Goal: Task Accomplishment & Management: Use online tool/utility

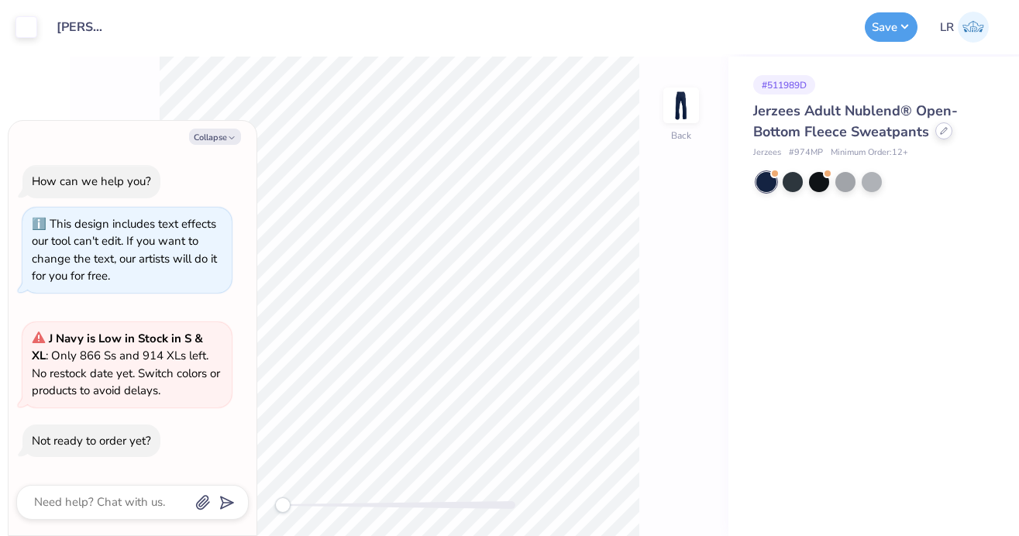
click at [945, 133] on icon at bounding box center [944, 131] width 8 height 8
type textarea "x"
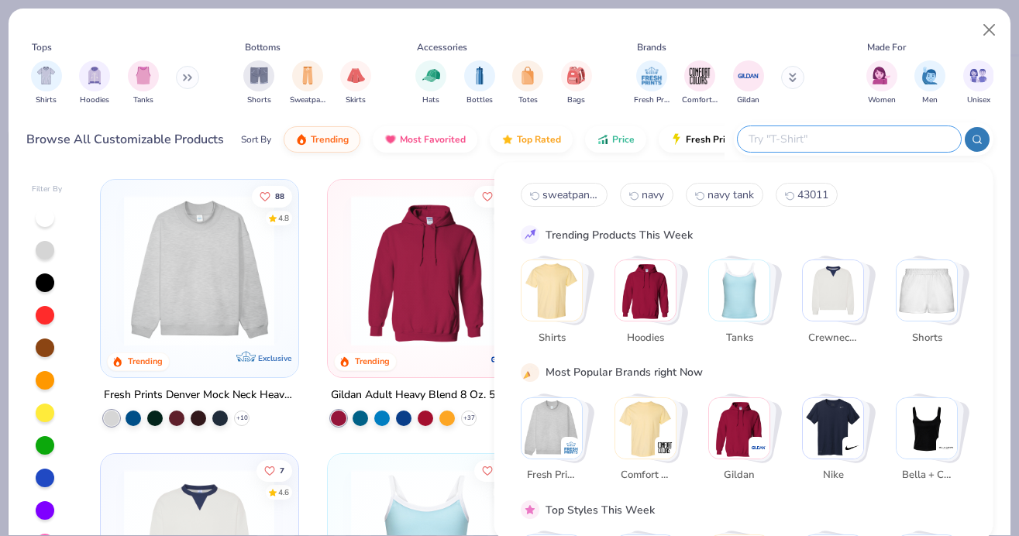
click at [861, 140] on input "text" at bounding box center [848, 139] width 203 height 18
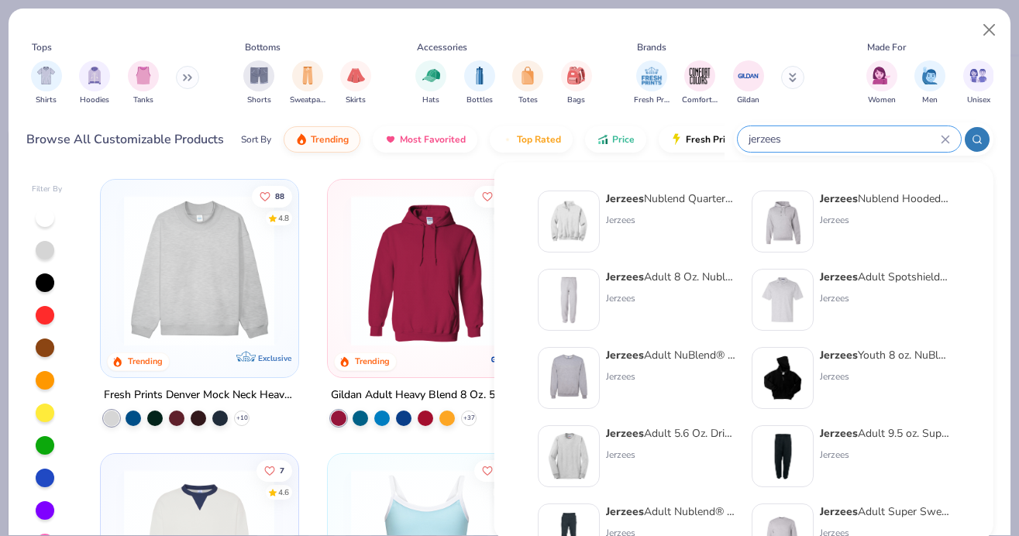
type input "jerzees"
click at [642, 288] on div "Jerzees Adult 8 Oz. Nublend Fleece Sweatpants Jerzees" at bounding box center [671, 300] width 130 height 62
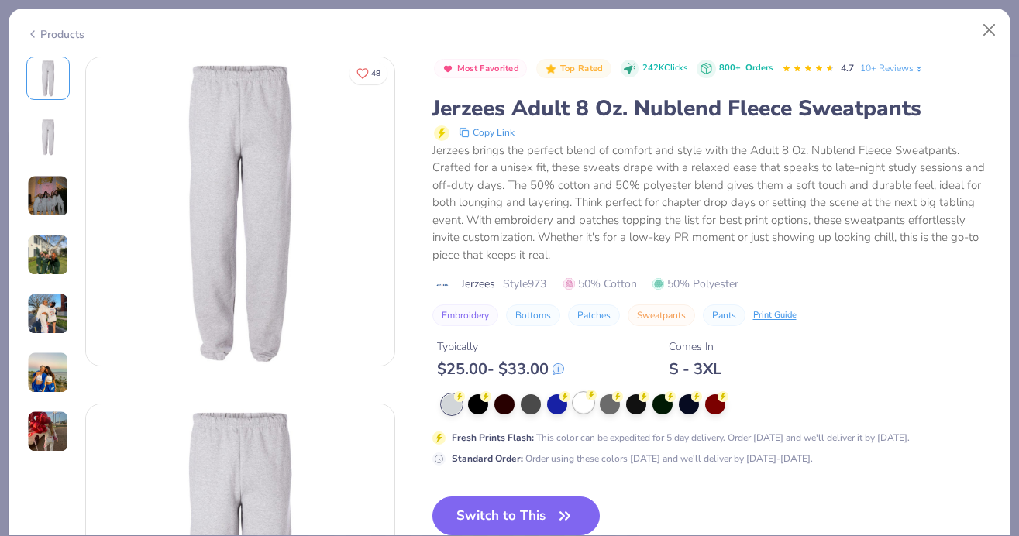
click at [581, 405] on div at bounding box center [584, 403] width 20 height 20
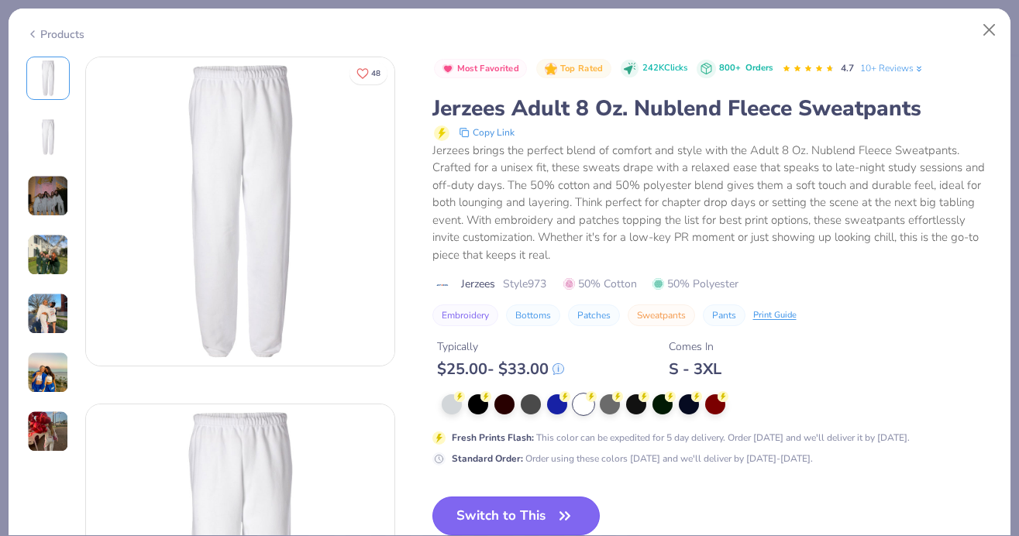
click at [511, 505] on button "Switch to This" at bounding box center [517, 516] width 168 height 39
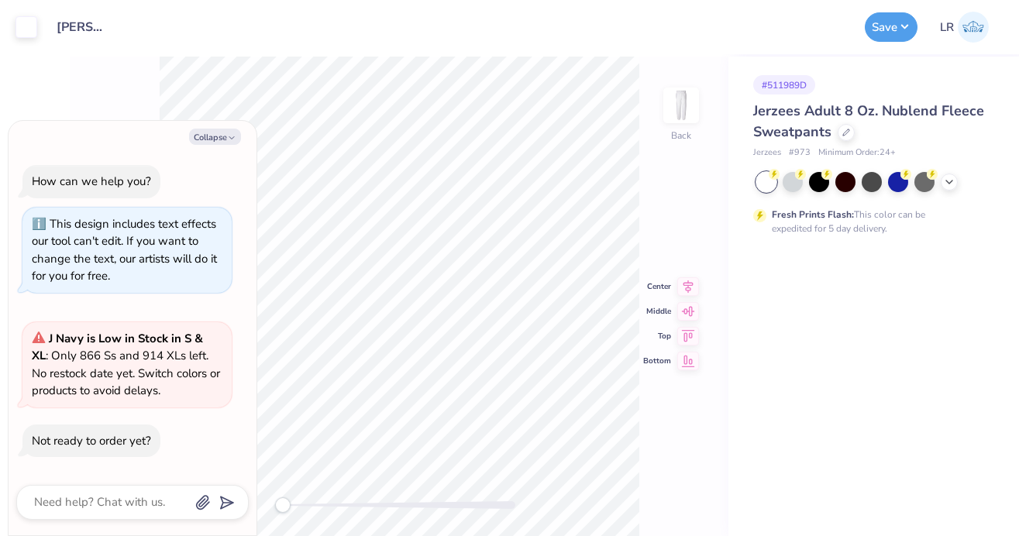
click at [7, 29] on div "Art colors" at bounding box center [18, 27] width 37 height 54
click at [19, 29] on div at bounding box center [27, 26] width 22 height 22
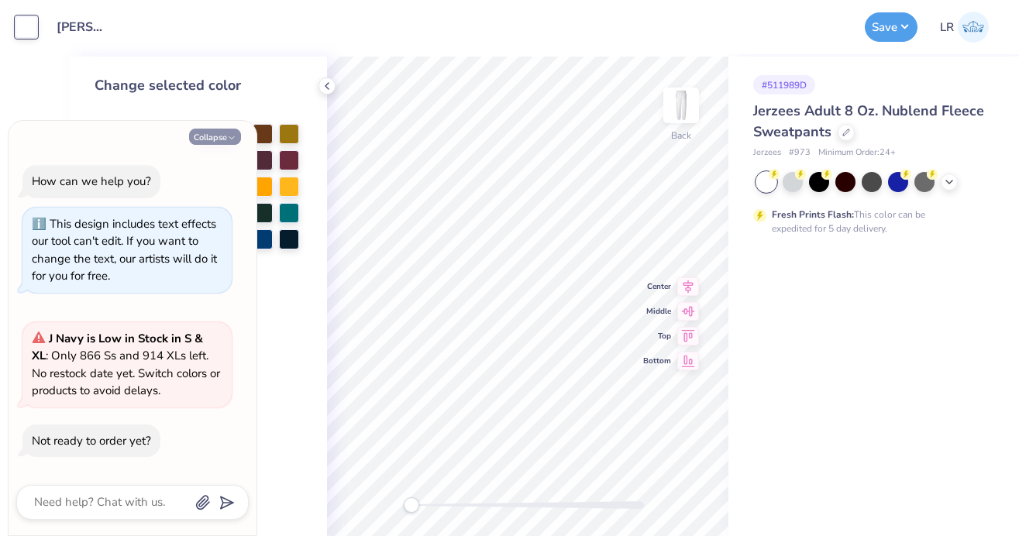
click at [215, 134] on button "Collapse" at bounding box center [215, 137] width 52 height 16
type textarea "x"
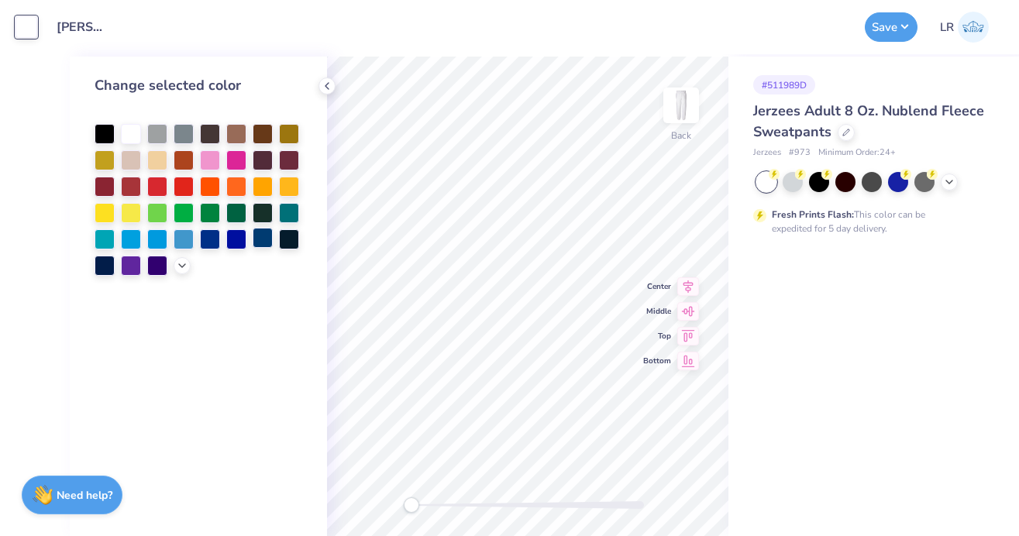
click at [260, 241] on div at bounding box center [263, 238] width 20 height 20
click at [109, 268] on div at bounding box center [105, 264] width 20 height 20
click at [947, 182] on icon at bounding box center [949, 180] width 12 height 12
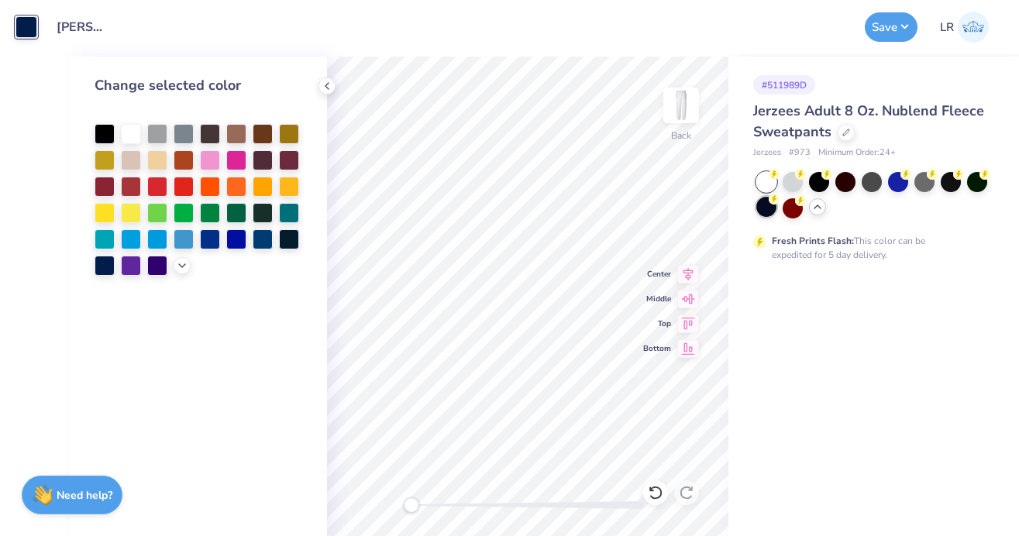
click at [767, 209] on div at bounding box center [767, 207] width 20 height 20
click at [126, 126] on div at bounding box center [131, 132] width 20 height 20
click at [514, 54] on div "Art colors Design Title ashleys bach Save LR Image AI Designs Add Text Upload G…" at bounding box center [509, 268] width 1019 height 536
click at [847, 136] on div at bounding box center [846, 130] width 17 height 17
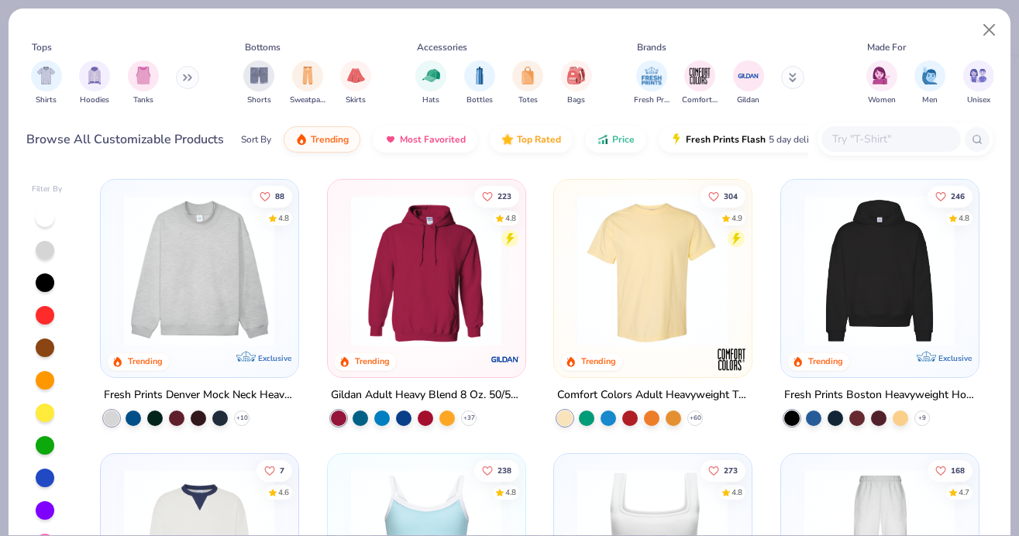
click at [889, 140] on input "text" at bounding box center [890, 139] width 119 height 18
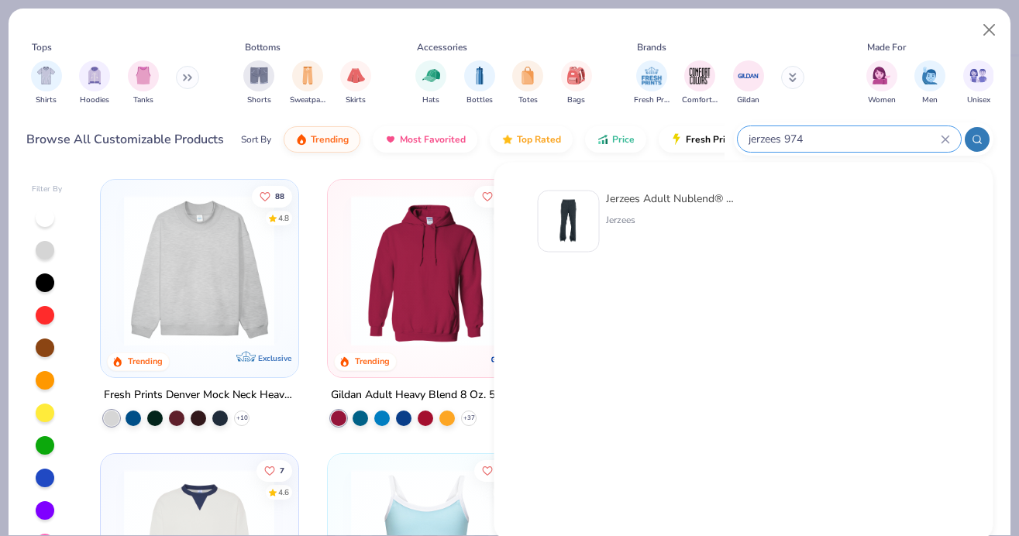
type input "jerzees 974"
click at [638, 217] on div "Jerzees" at bounding box center [671, 220] width 130 height 14
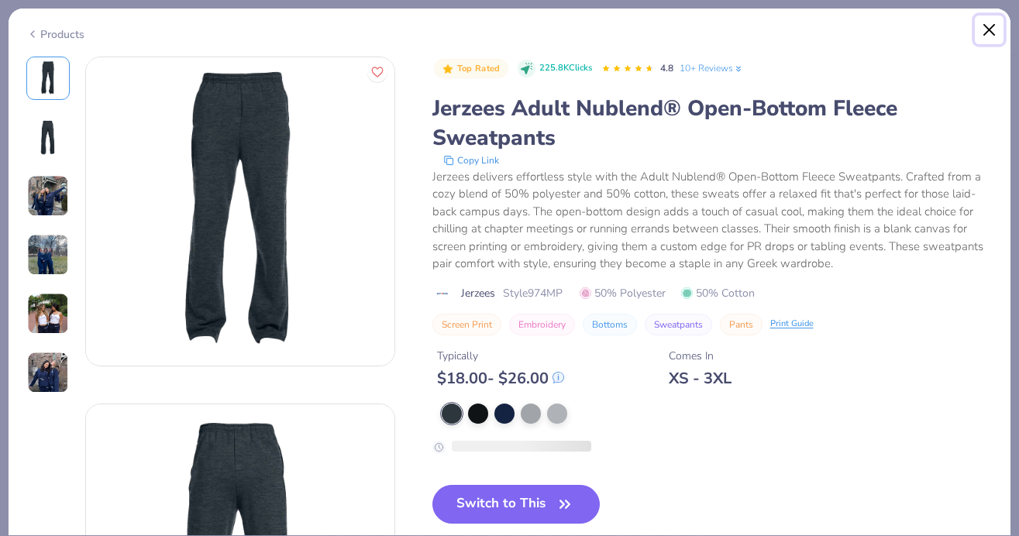
click at [997, 22] on button "Close" at bounding box center [989, 30] width 29 height 29
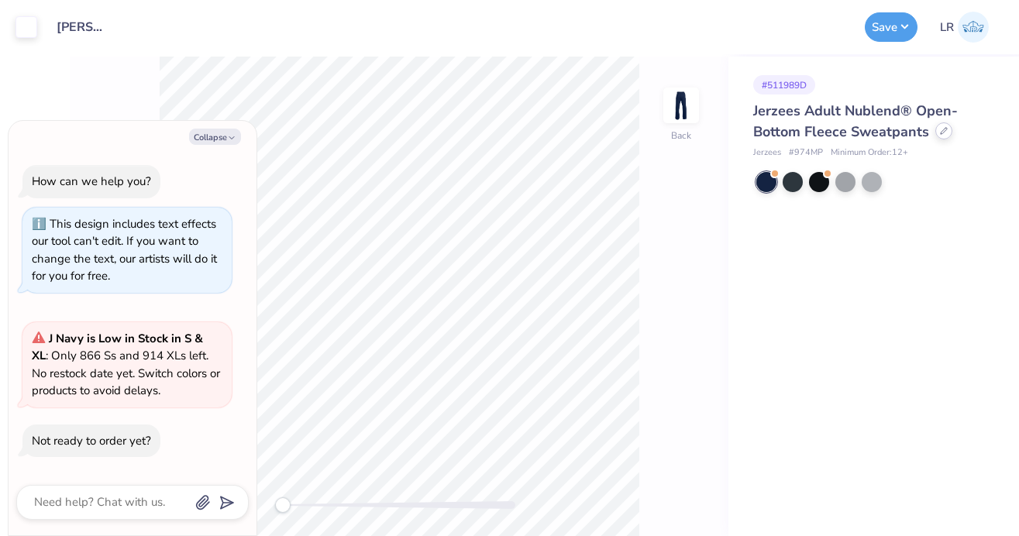
click at [940, 131] on icon at bounding box center [944, 131] width 8 height 8
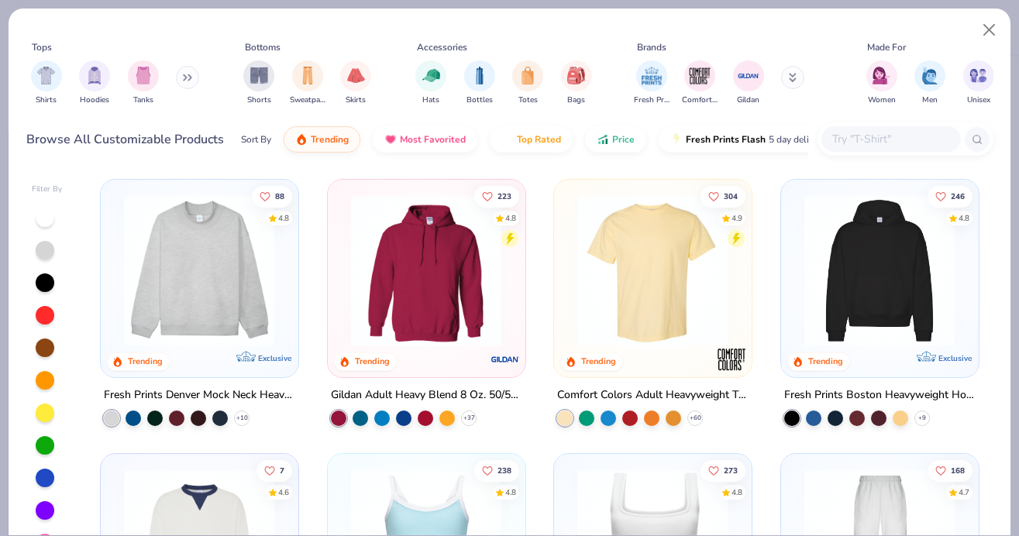
type textarea "x"
click at [852, 134] on input "text" at bounding box center [890, 139] width 119 height 18
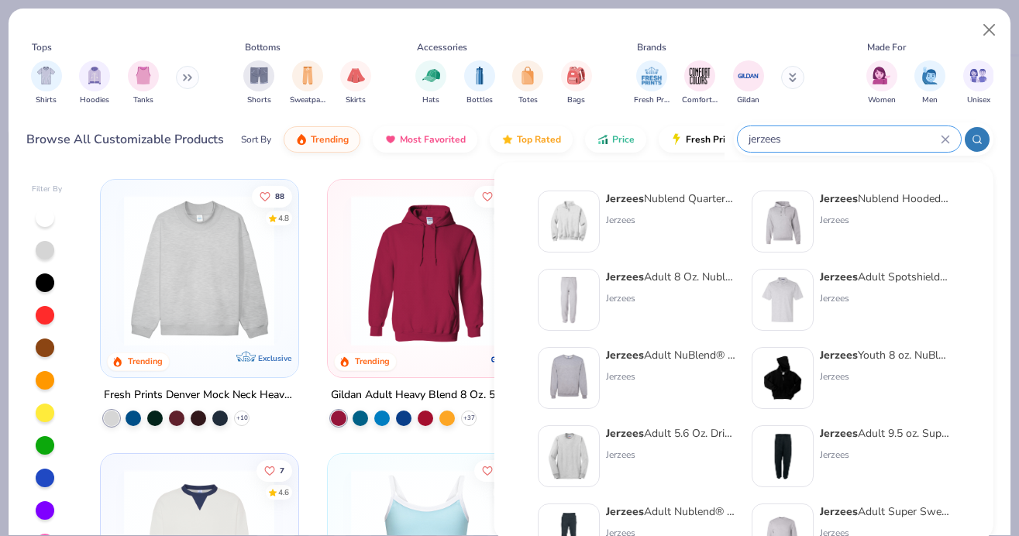
type input "jerzees"
click at [609, 286] on div "Jerzees Adult 8 Oz. Nublend Fleece Sweatpants Jerzees" at bounding box center [671, 300] width 130 height 62
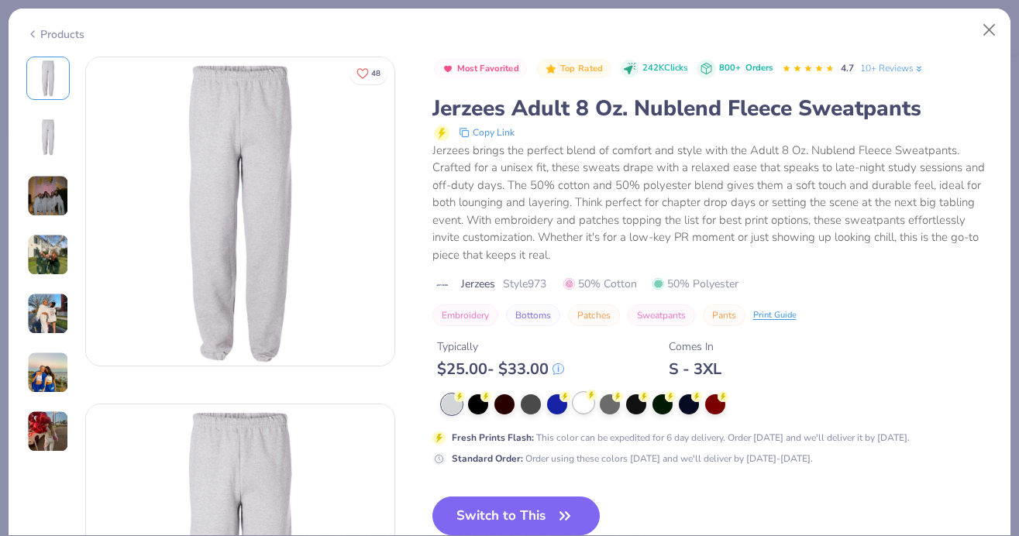
click at [585, 399] on div at bounding box center [584, 403] width 20 height 20
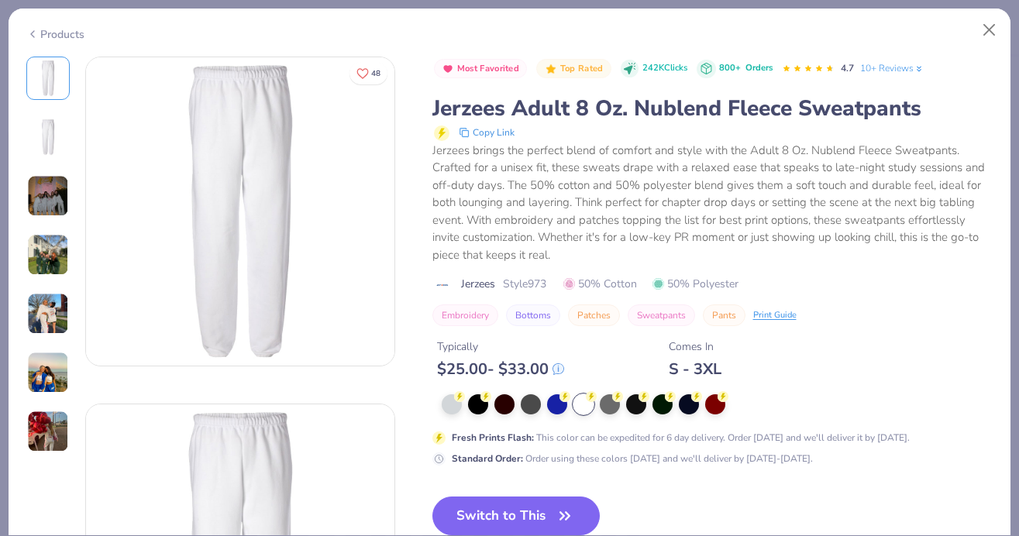
scroll to position [44, 0]
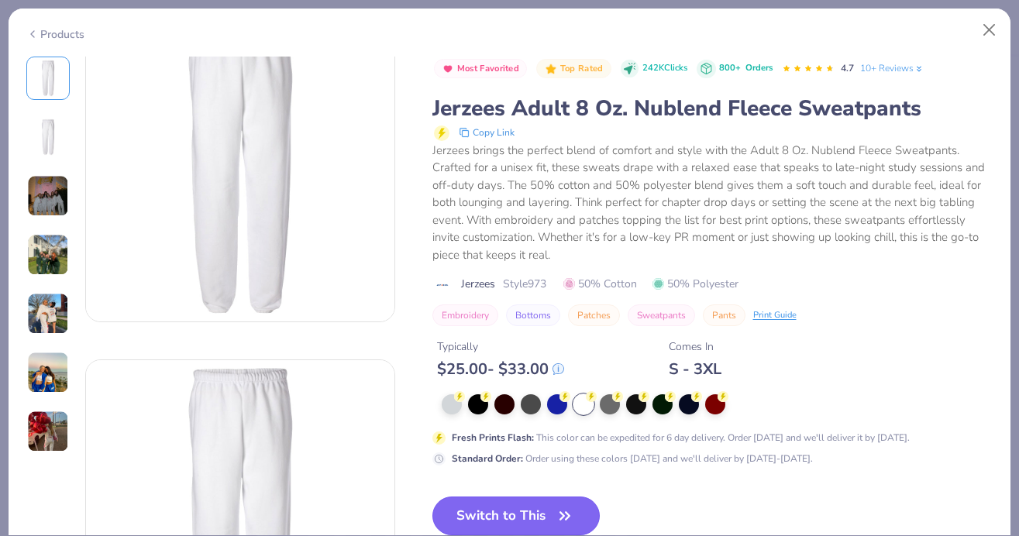
click at [515, 517] on button "Switch to This" at bounding box center [517, 516] width 168 height 39
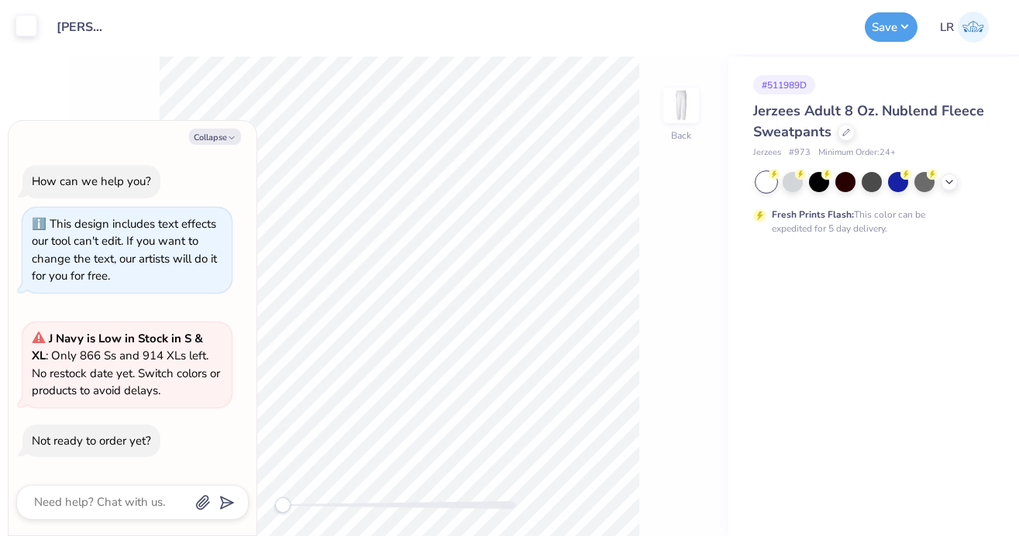
click at [28, 29] on div at bounding box center [27, 26] width 22 height 22
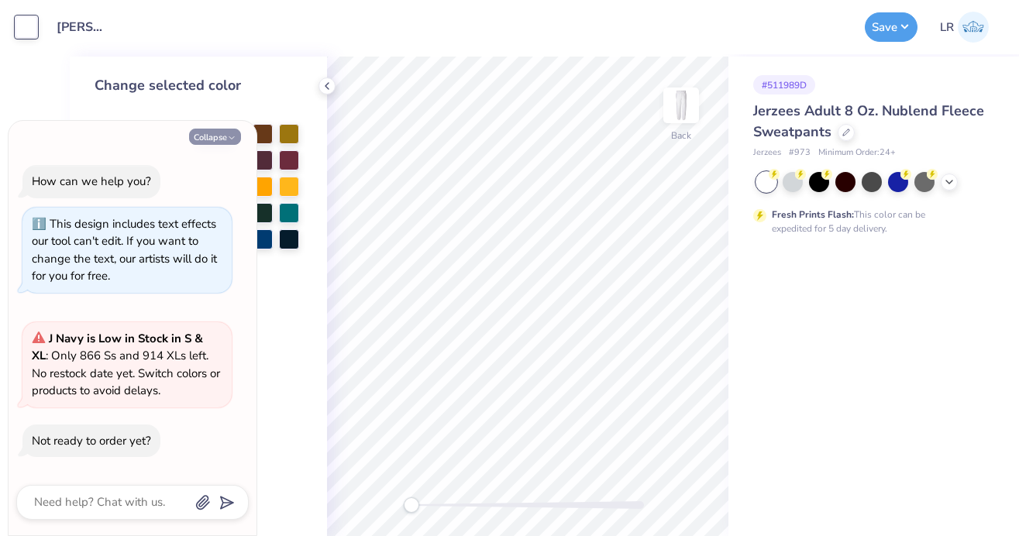
click at [216, 129] on button "Collapse" at bounding box center [215, 137] width 52 height 16
type textarea "x"
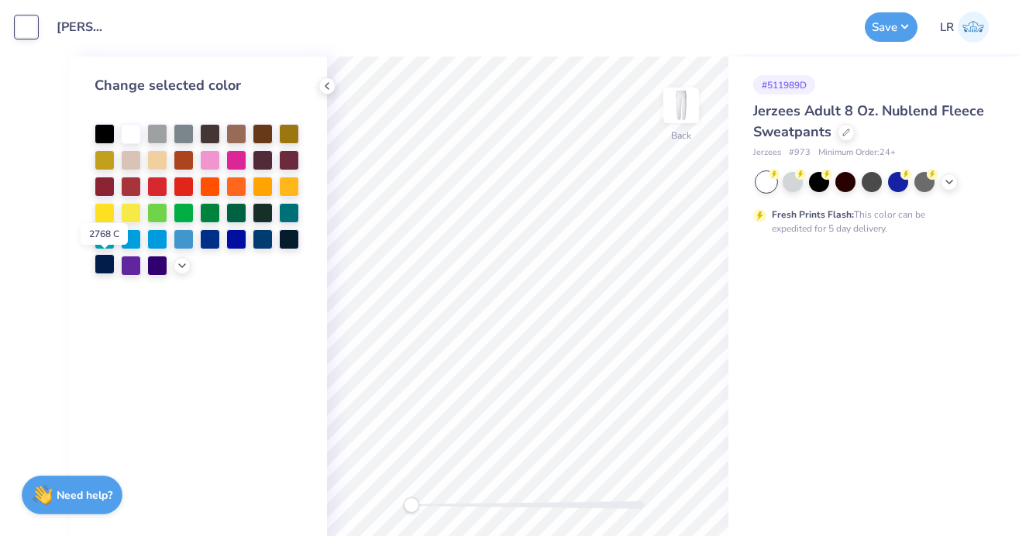
click at [105, 265] on div at bounding box center [105, 264] width 20 height 20
click at [882, 32] on button "Save" at bounding box center [891, 24] width 53 height 29
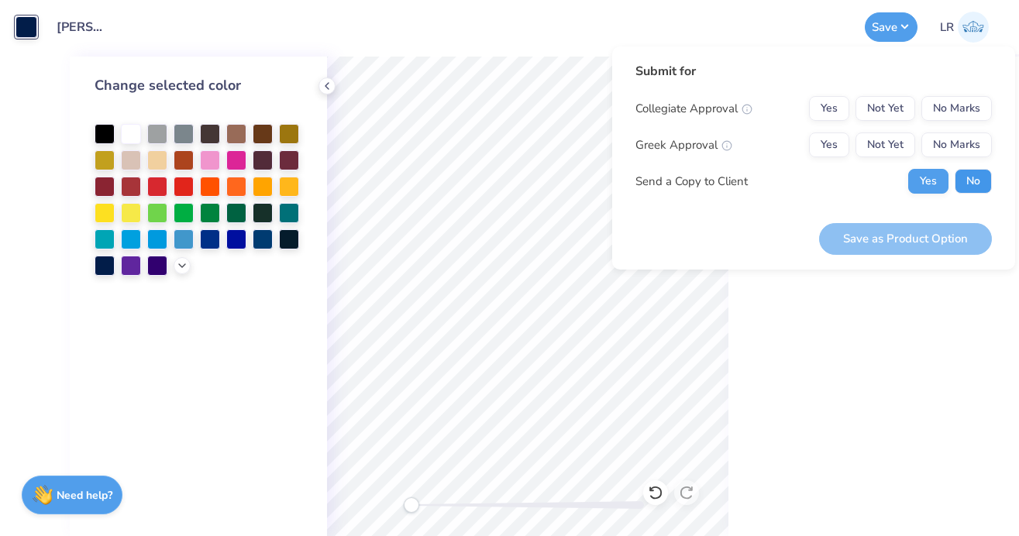
click at [965, 178] on button "No" at bounding box center [973, 181] width 37 height 25
click at [956, 144] on button "No Marks" at bounding box center [957, 145] width 71 height 25
click at [954, 112] on button "No Marks" at bounding box center [957, 108] width 71 height 25
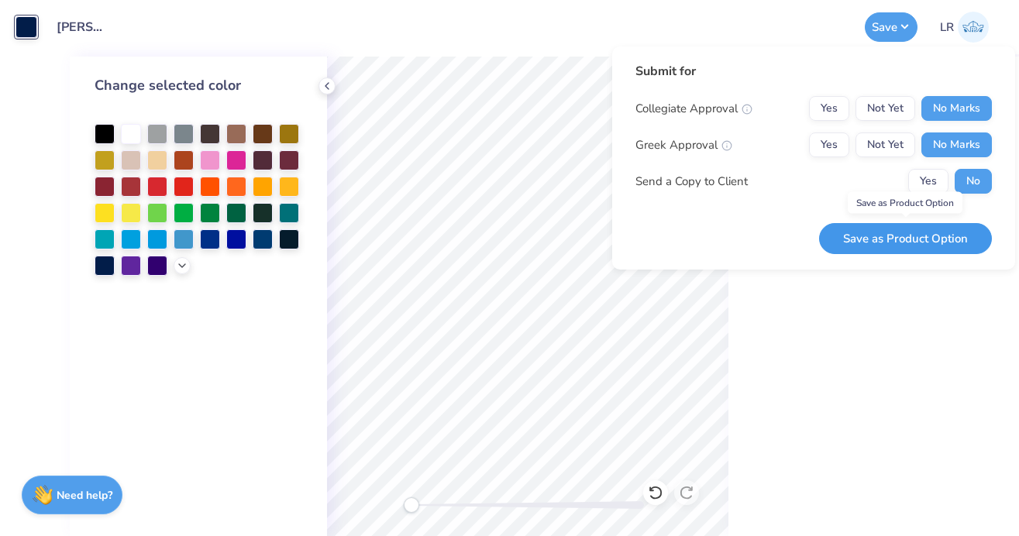
click at [929, 233] on button "Save as Product Option" at bounding box center [905, 239] width 173 height 32
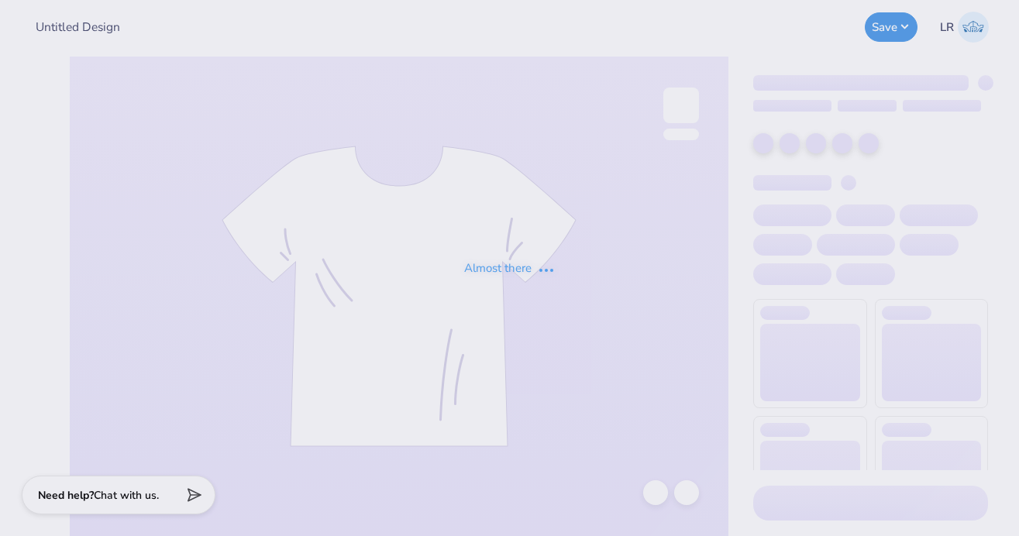
type input "[PERSON_NAME]"
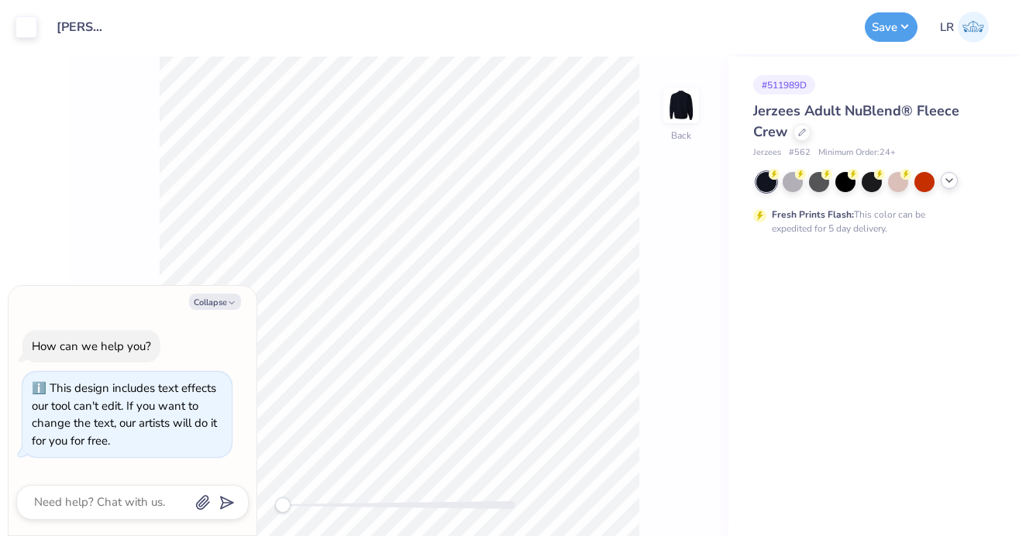
click at [947, 181] on icon at bounding box center [949, 180] width 12 height 12
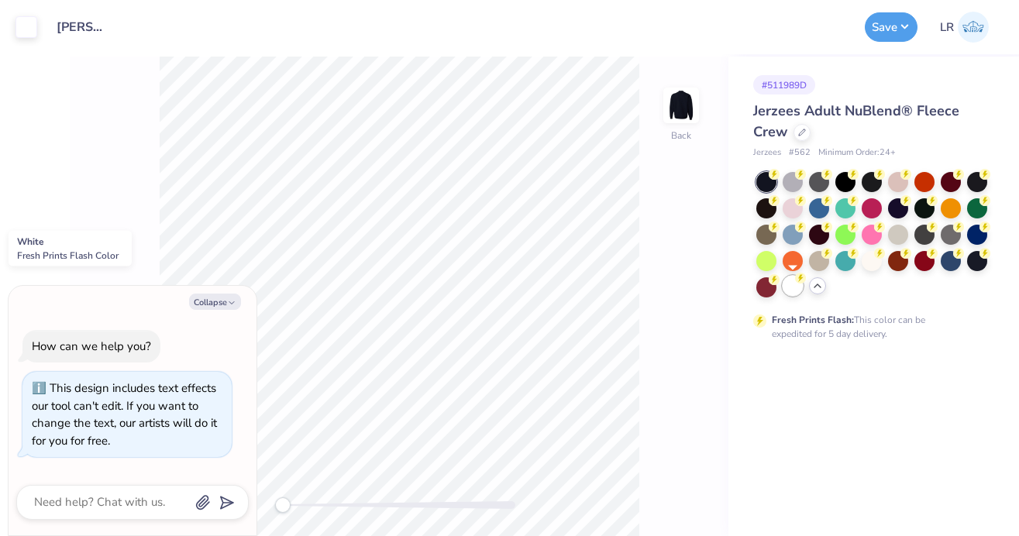
click at [795, 281] on div at bounding box center [793, 286] width 20 height 20
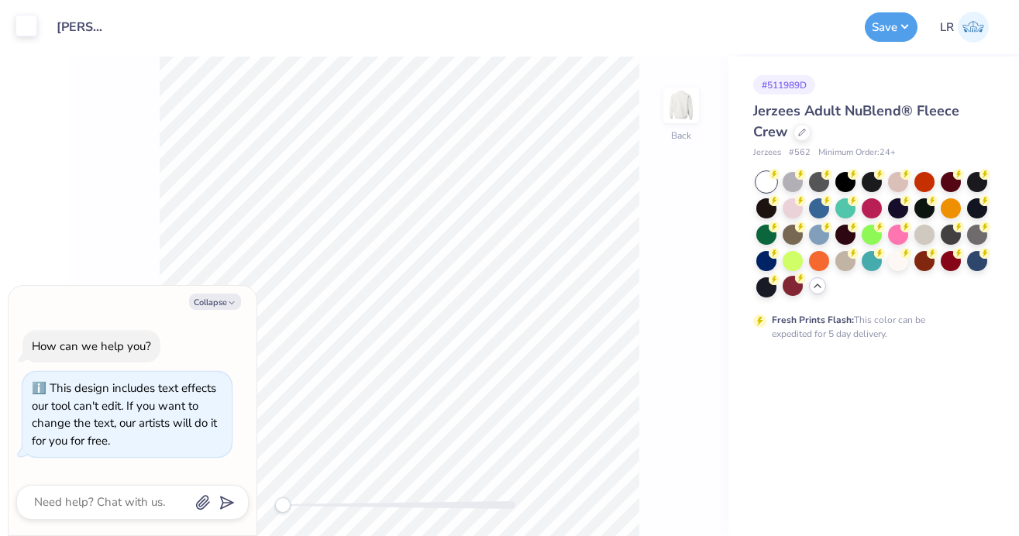
click at [24, 19] on div at bounding box center [27, 26] width 22 height 22
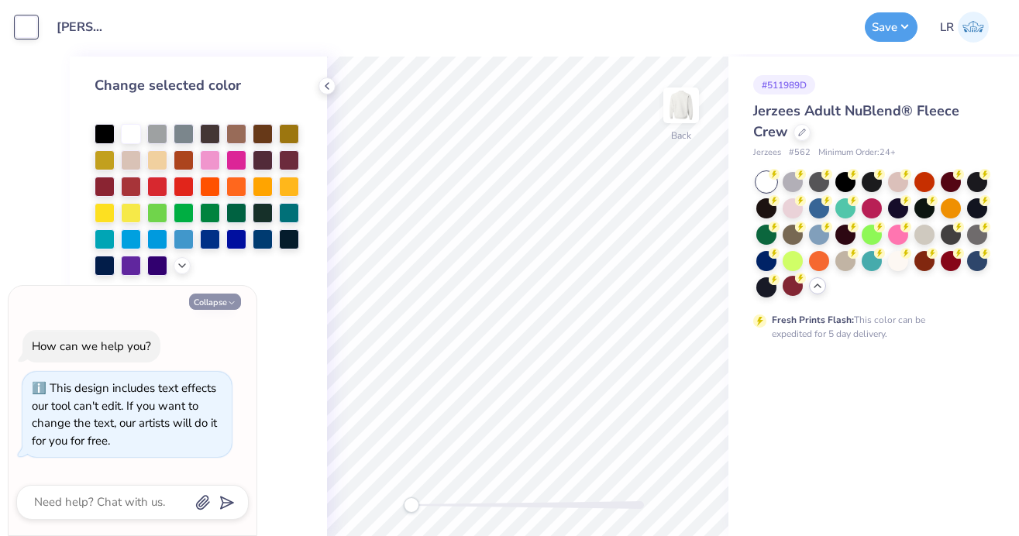
click at [228, 302] on icon "button" at bounding box center [231, 302] width 9 height 9
type textarea "x"
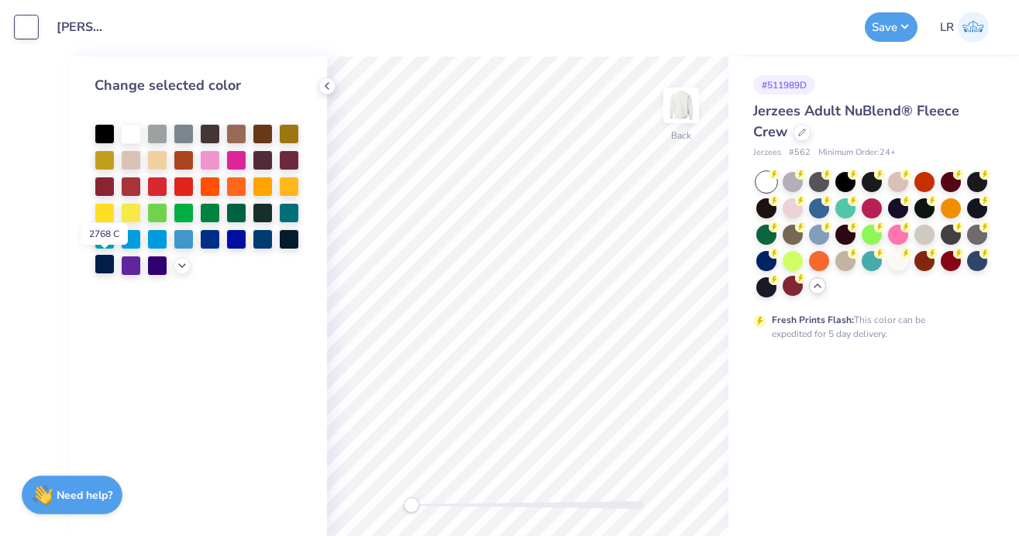
click at [104, 270] on div at bounding box center [105, 264] width 20 height 20
click at [319, 79] on div "Change selected color" at bounding box center [198, 297] width 257 height 480
click at [325, 83] on icon at bounding box center [327, 86] width 12 height 12
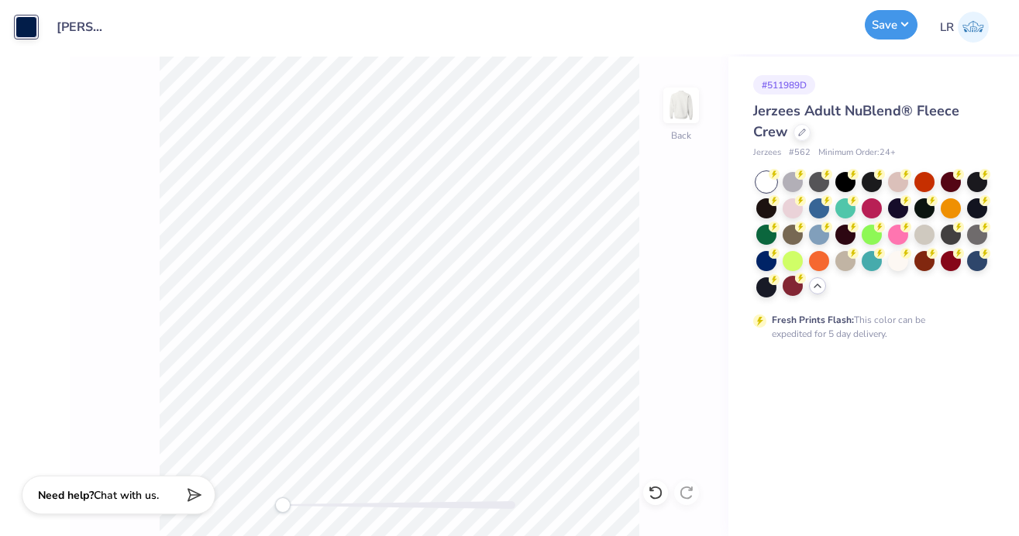
click at [895, 22] on button "Save" at bounding box center [891, 24] width 53 height 29
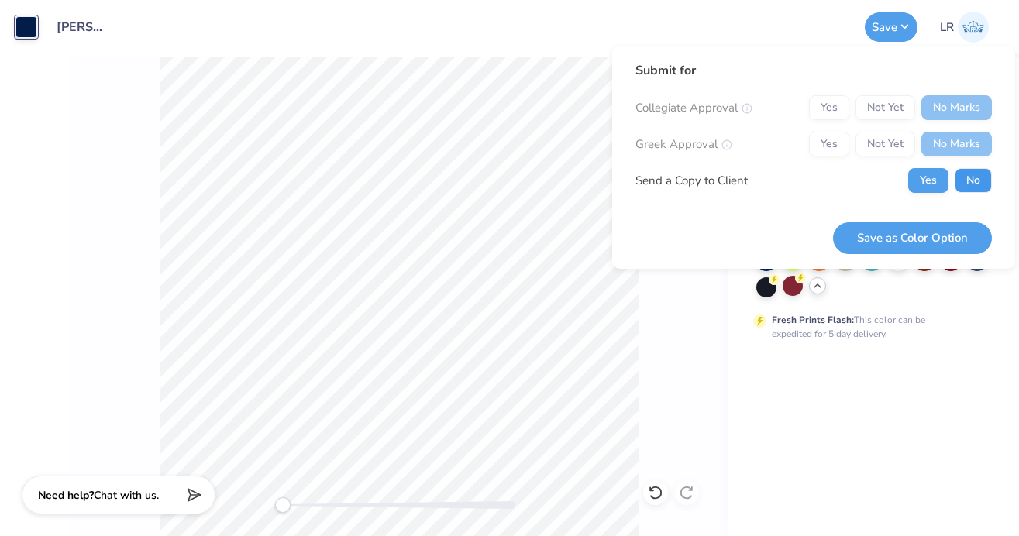
click at [966, 188] on button "No" at bounding box center [973, 180] width 37 height 25
click at [932, 240] on button "Save as Color Option" at bounding box center [912, 238] width 159 height 32
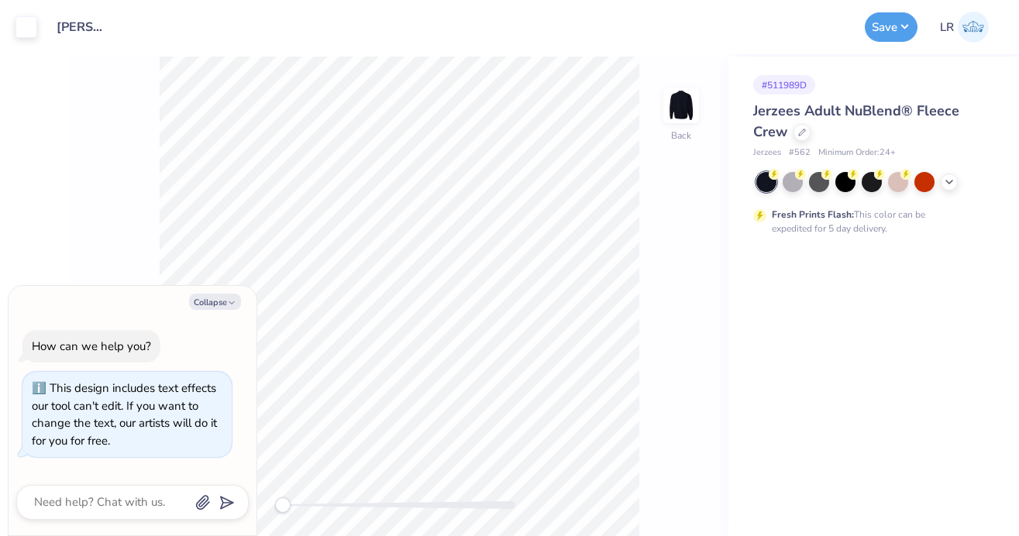
type textarea "x"
click at [955, 181] on icon at bounding box center [949, 180] width 12 height 12
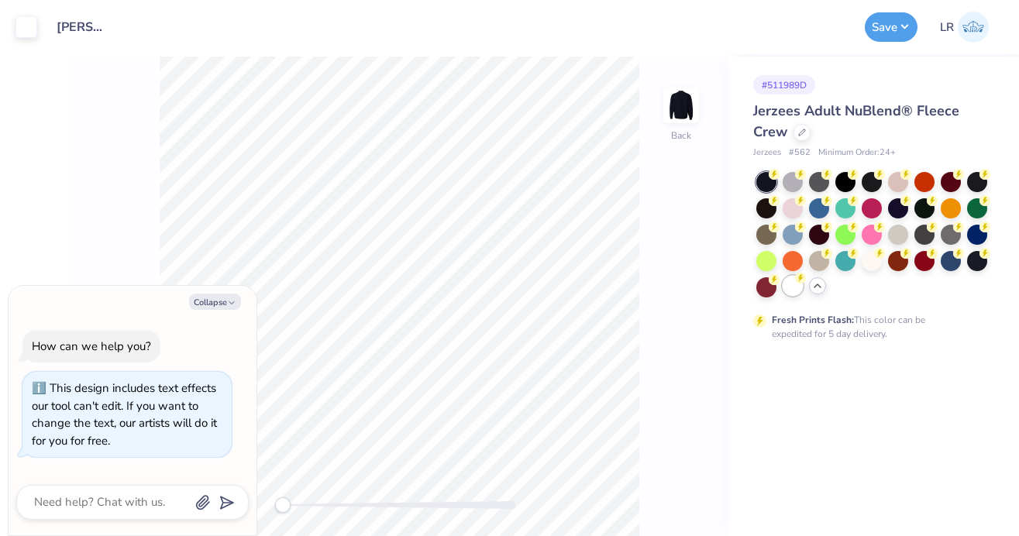
click at [795, 286] on div at bounding box center [793, 286] width 20 height 20
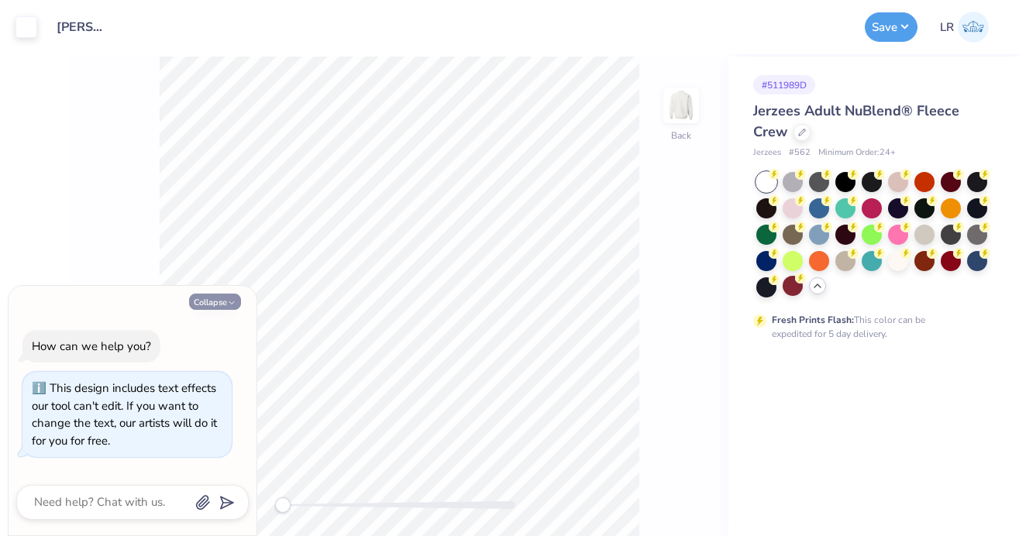
click at [212, 295] on button "Collapse" at bounding box center [215, 302] width 52 height 16
type textarea "x"
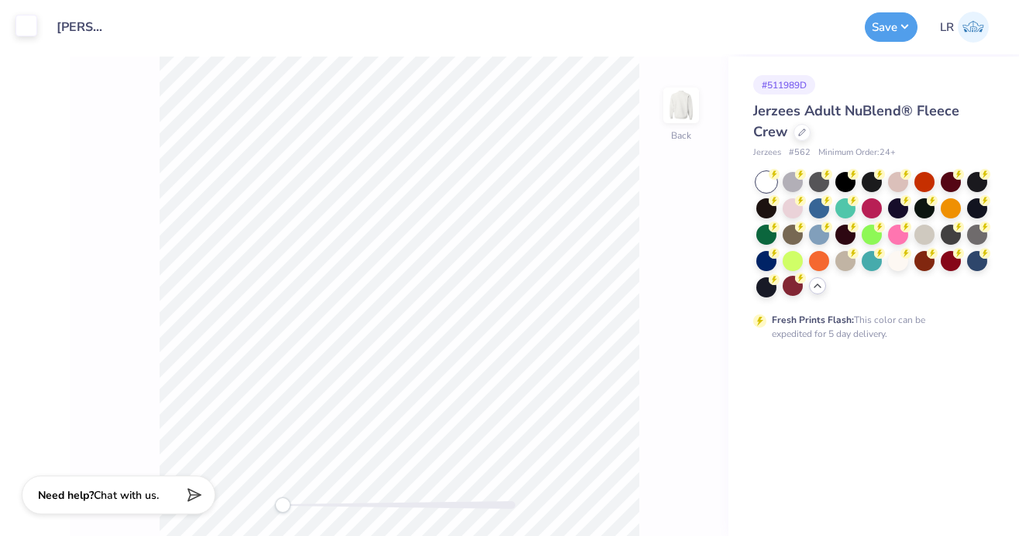
click at [32, 33] on div at bounding box center [27, 26] width 22 height 22
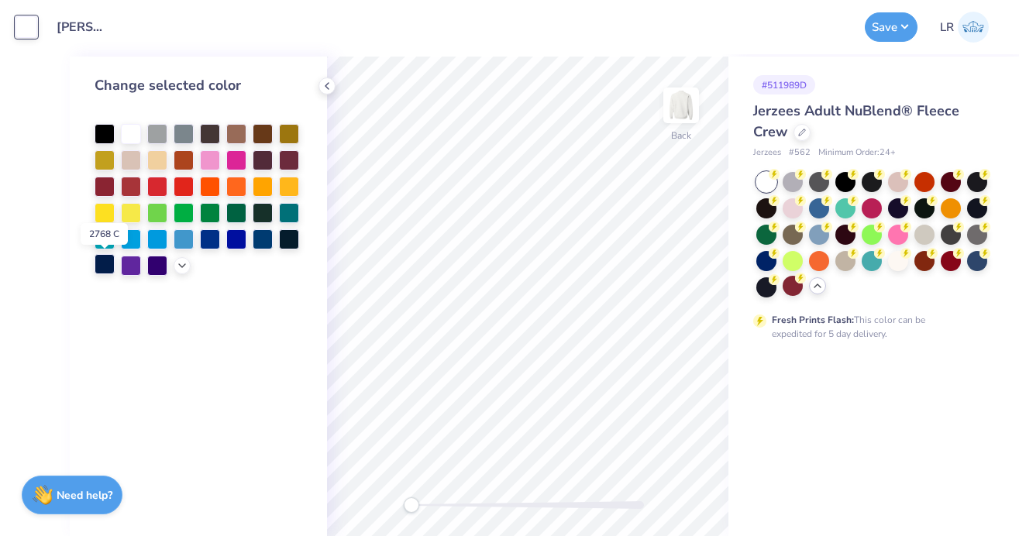
click at [105, 266] on div at bounding box center [105, 264] width 20 height 20
click at [871, 35] on button "Save" at bounding box center [891, 24] width 53 height 29
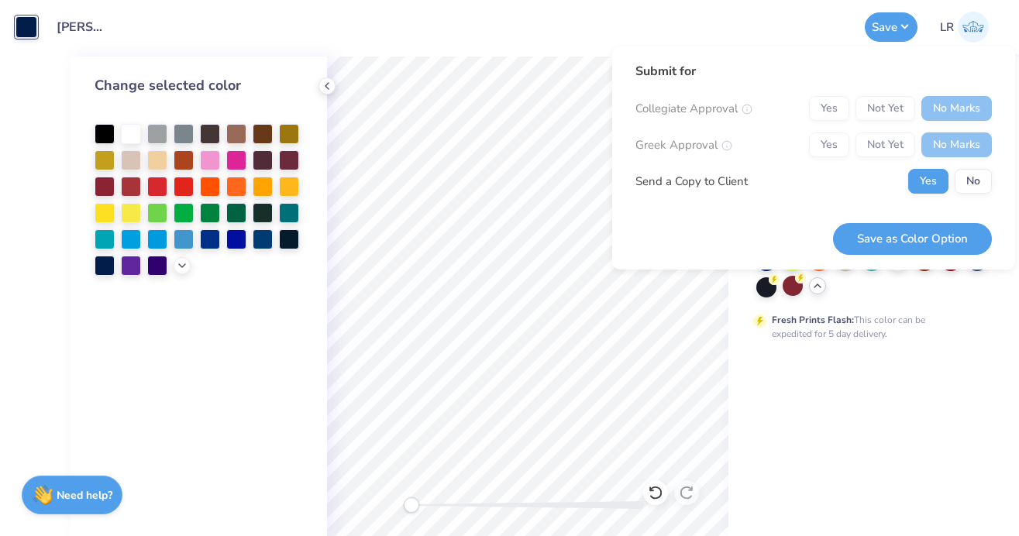
click at [929, 235] on button "Save as Color Option" at bounding box center [912, 239] width 159 height 32
